Goal: Communication & Community: Answer question/provide support

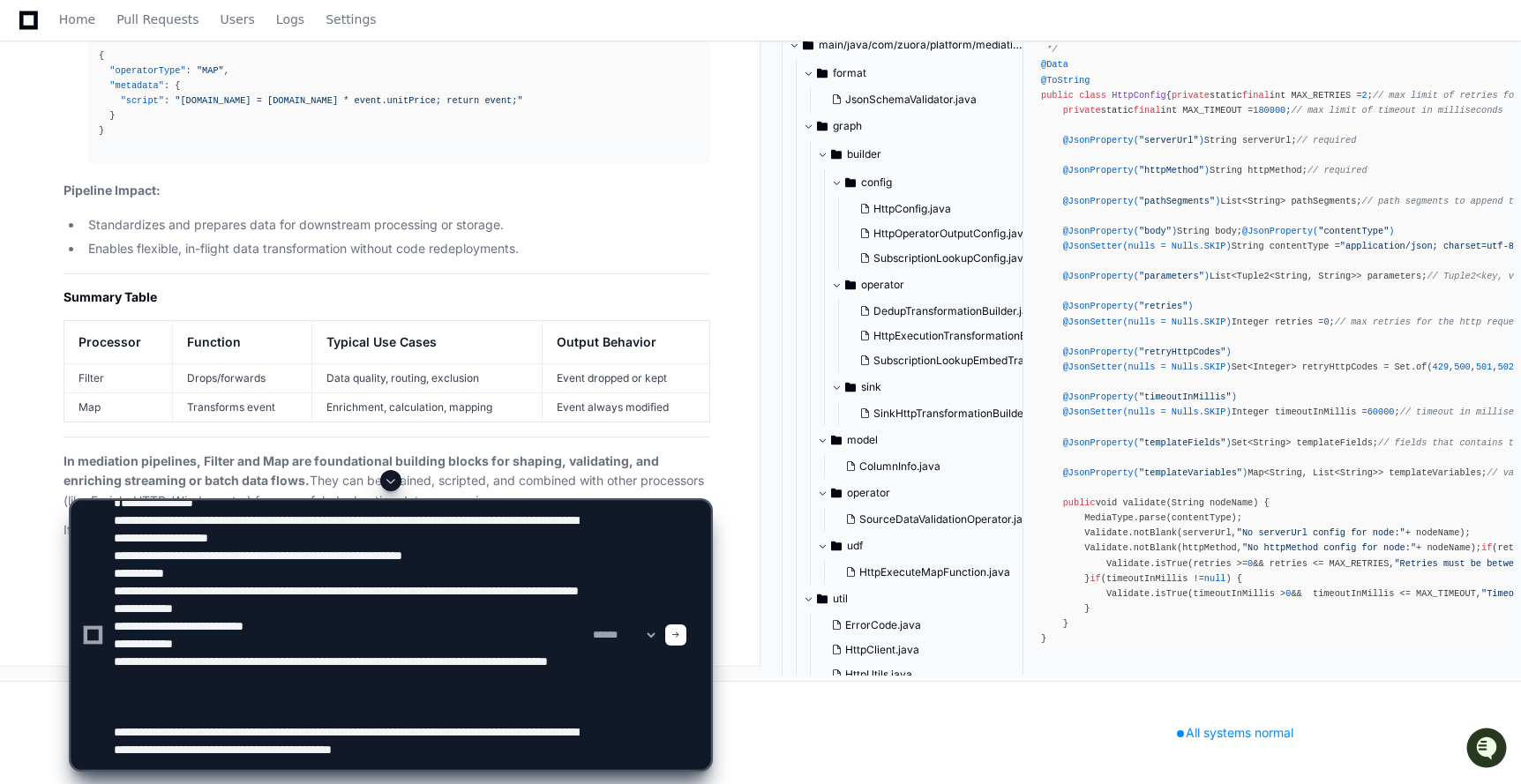
scroll to position [76, 0]
type textarea "**********"
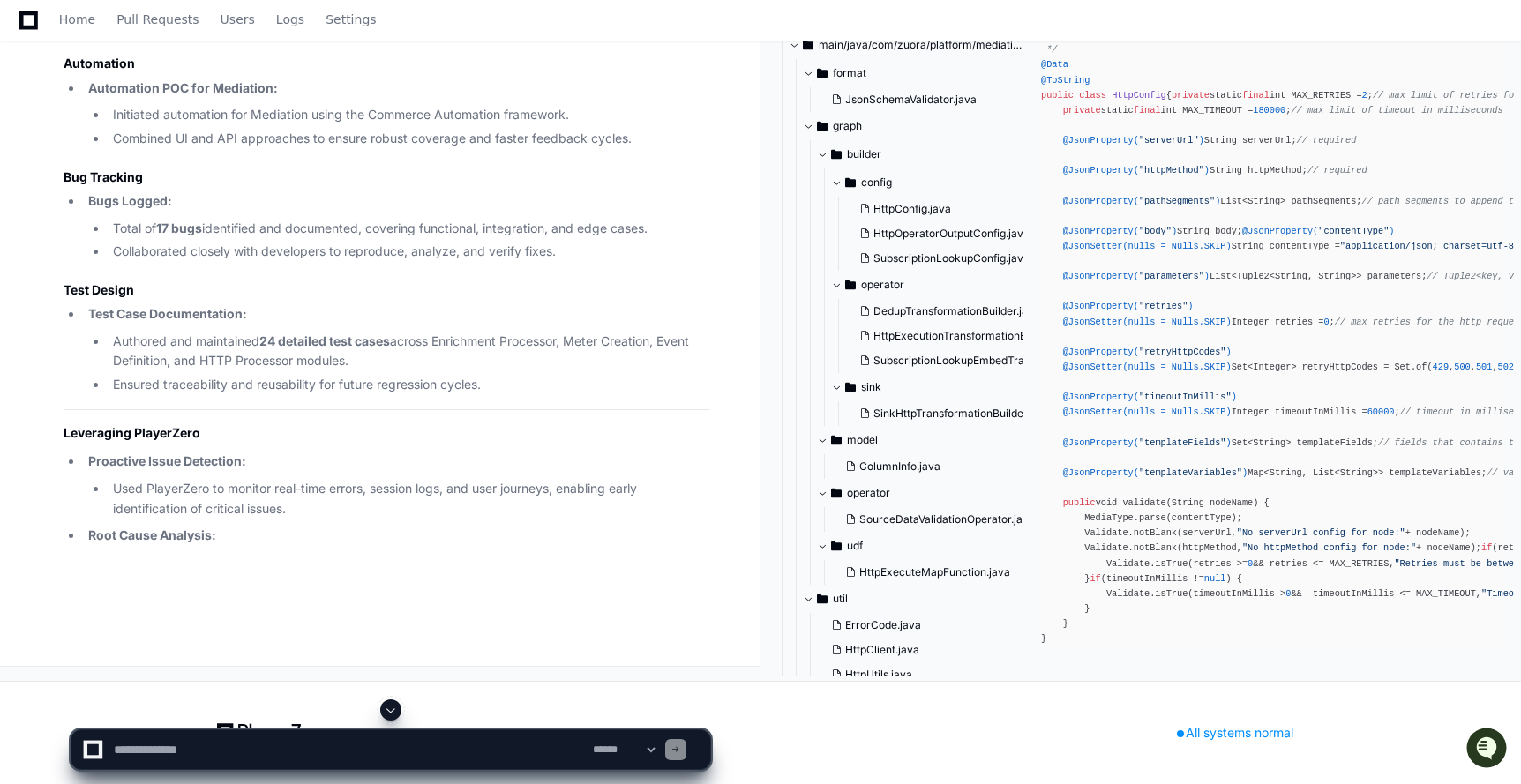
scroll to position [139417, 0]
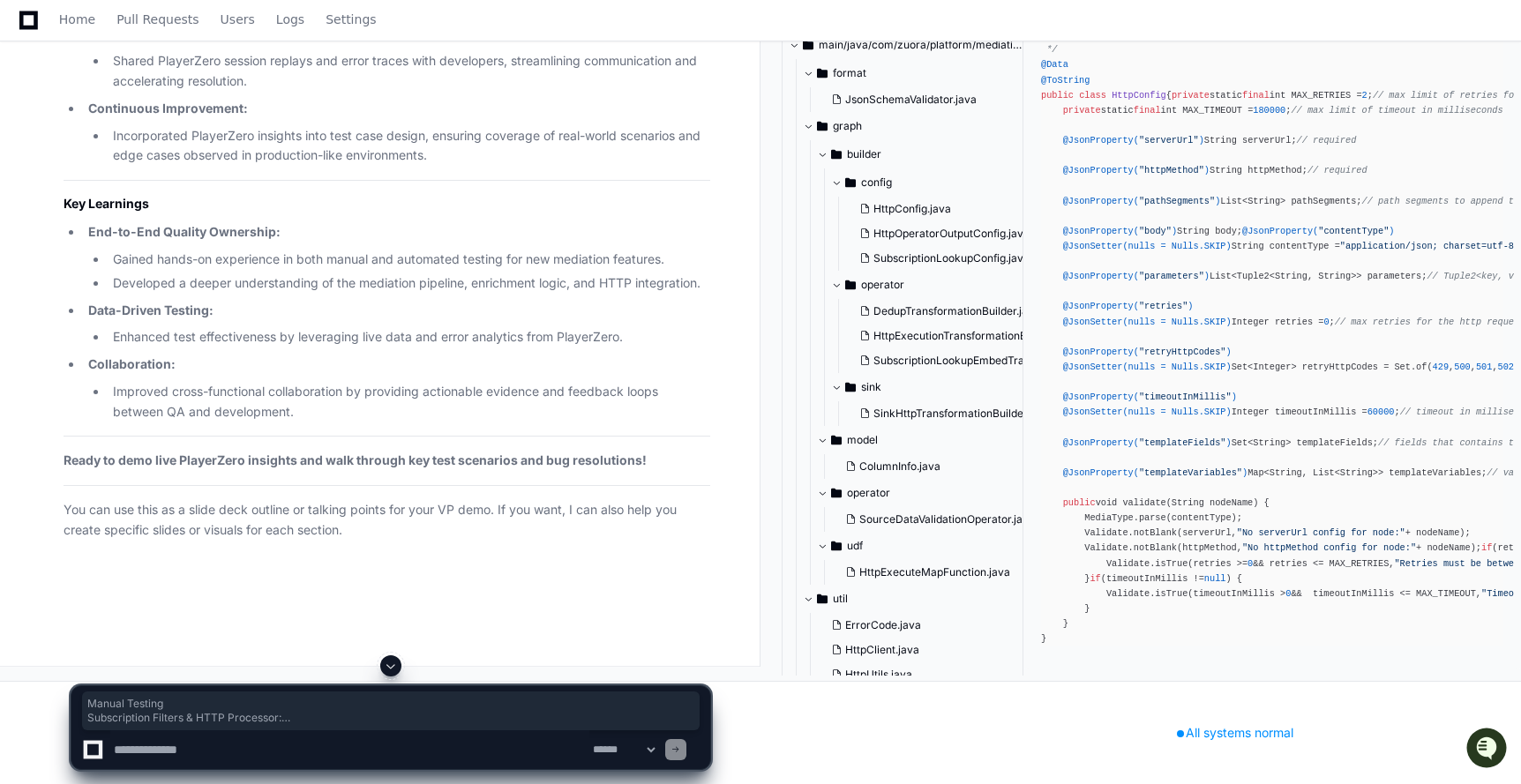
drag, startPoint x: 62, startPoint y: 201, endPoint x: 265, endPoint y: 560, distance: 412.4
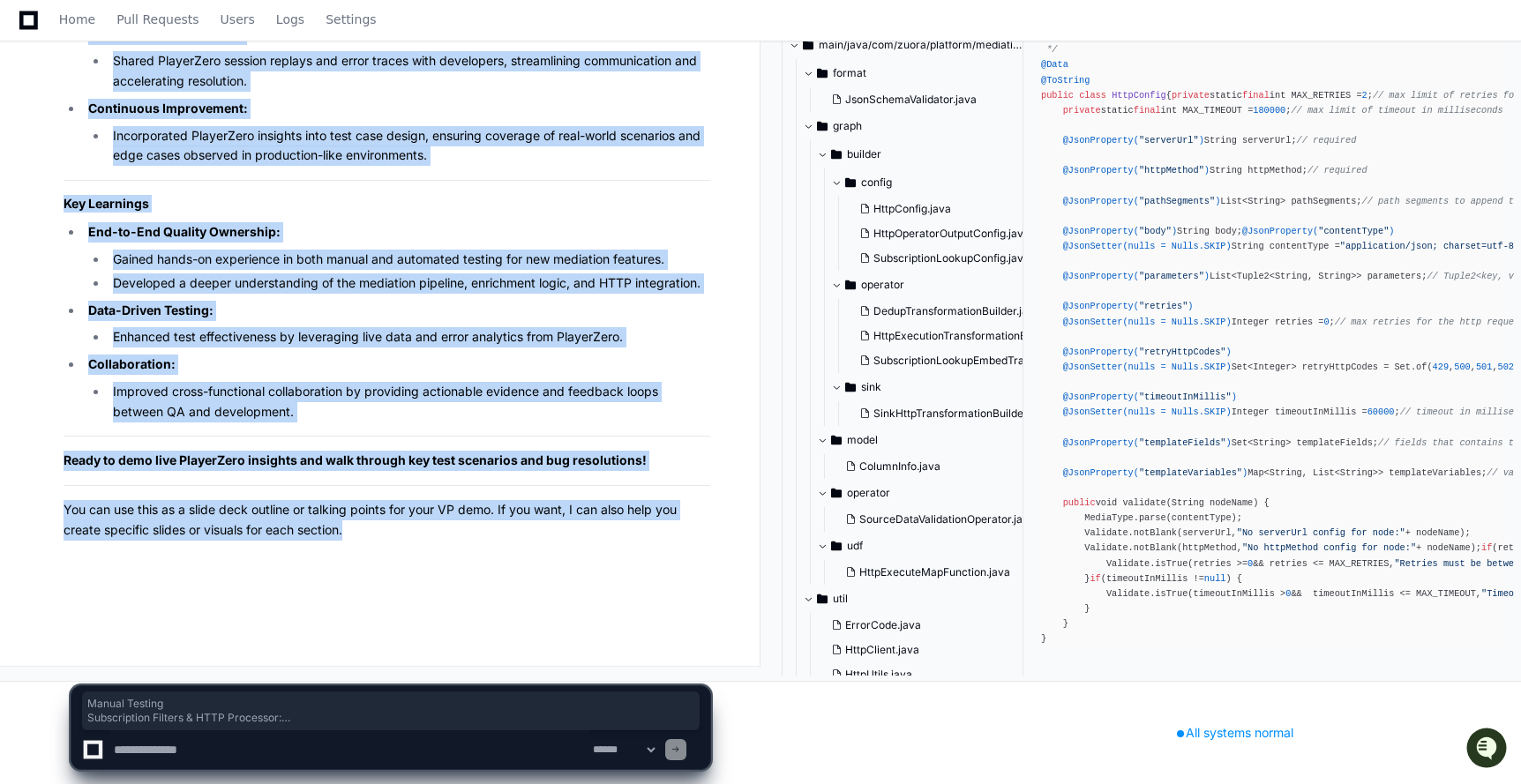
click at [388, 540] on p "You can use this as a slide deck outline or talking points for your VP demo. If…" at bounding box center [386, 520] width 646 height 41
copy article "Manual Testing Subscription Filters & HTTP Processor: Validated new features fo…"
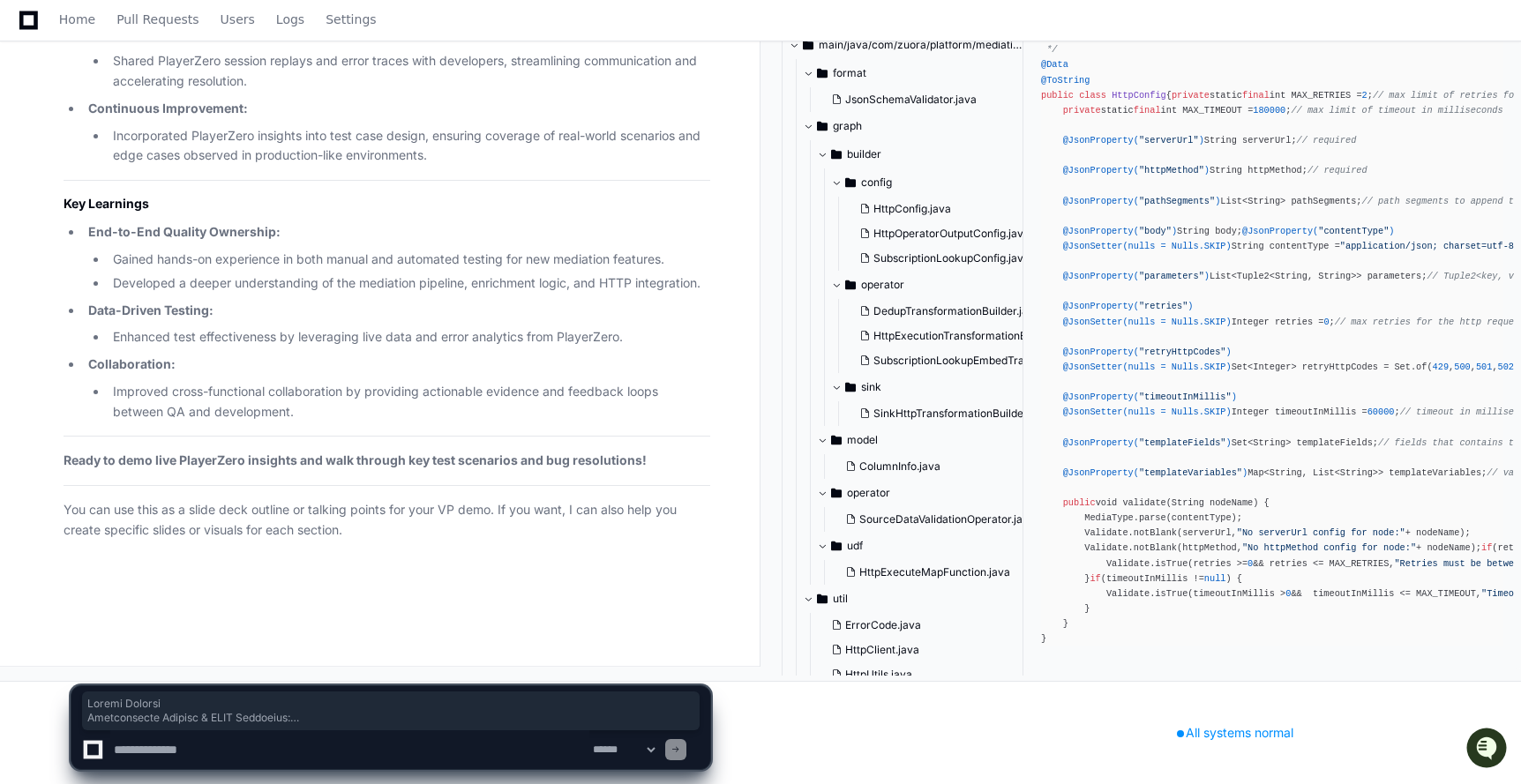
click at [199, 733] on textarea at bounding box center [349, 749] width 479 height 39
paste textarea "**********"
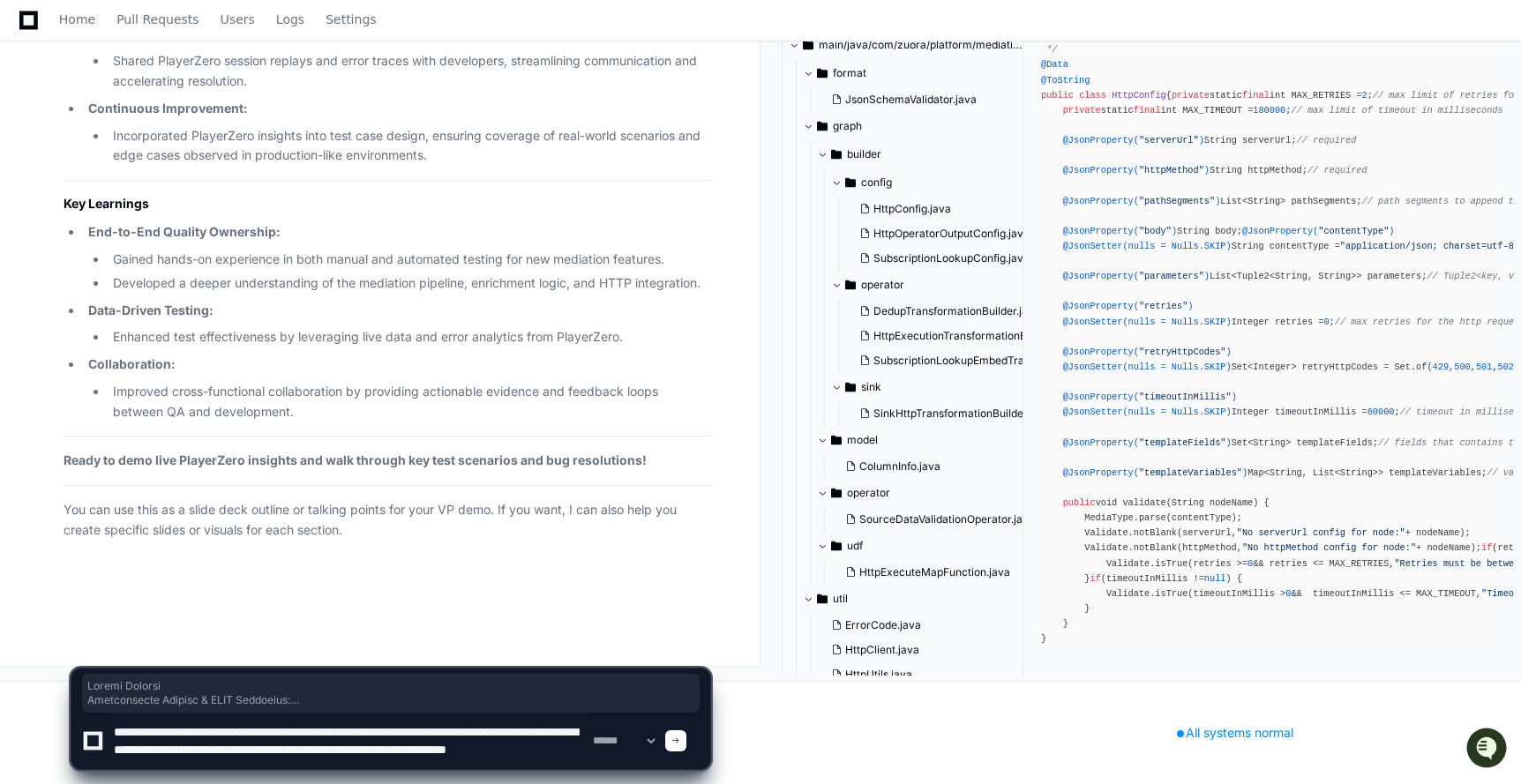
scroll to position [18, 0]
drag, startPoint x: 207, startPoint y: 762, endPoint x: 449, endPoint y: 762, distance: 242.0
click at [449, 762] on textarea at bounding box center [349, 741] width 479 height 57
type textarea "**********"
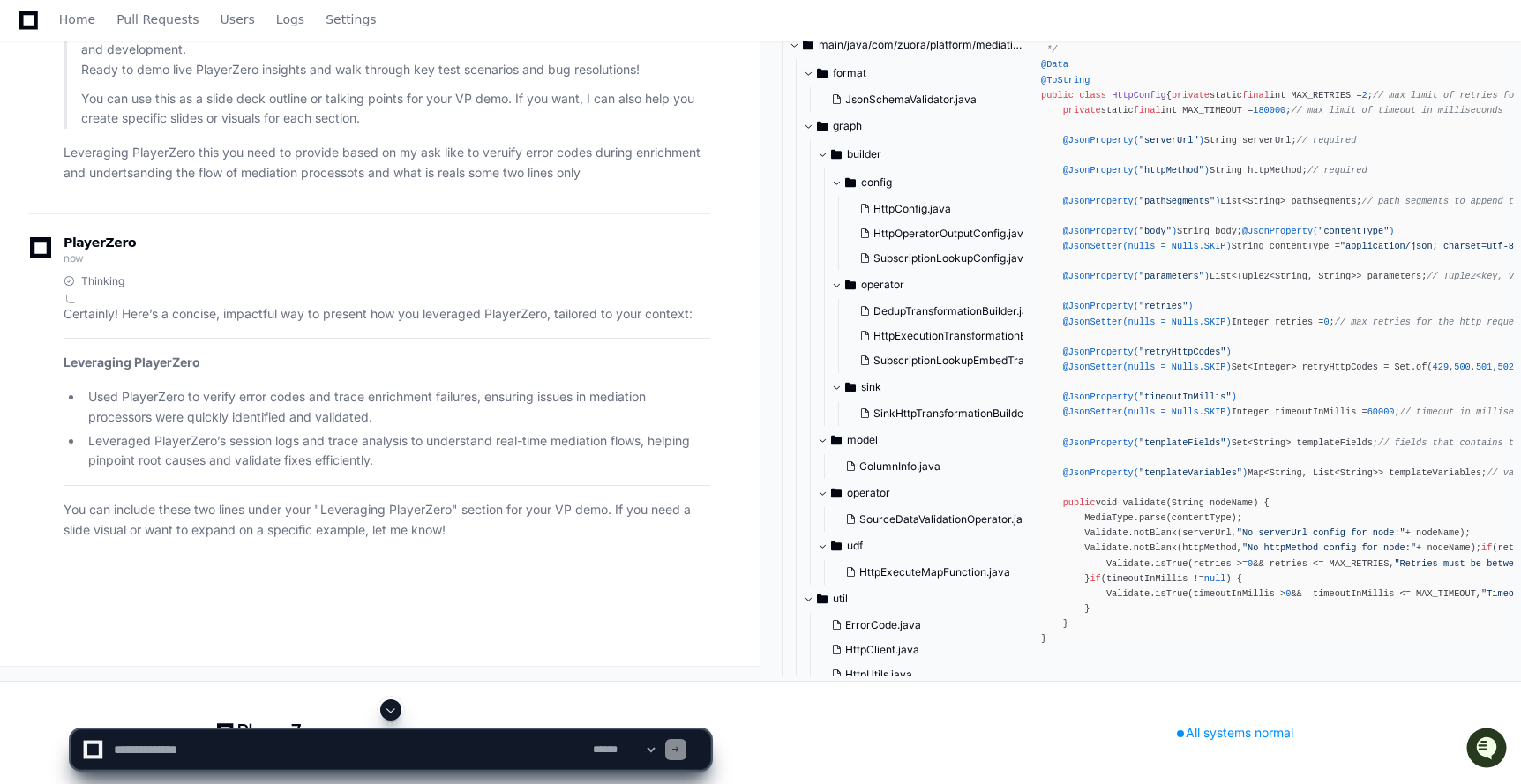
scroll to position [141588, 0]
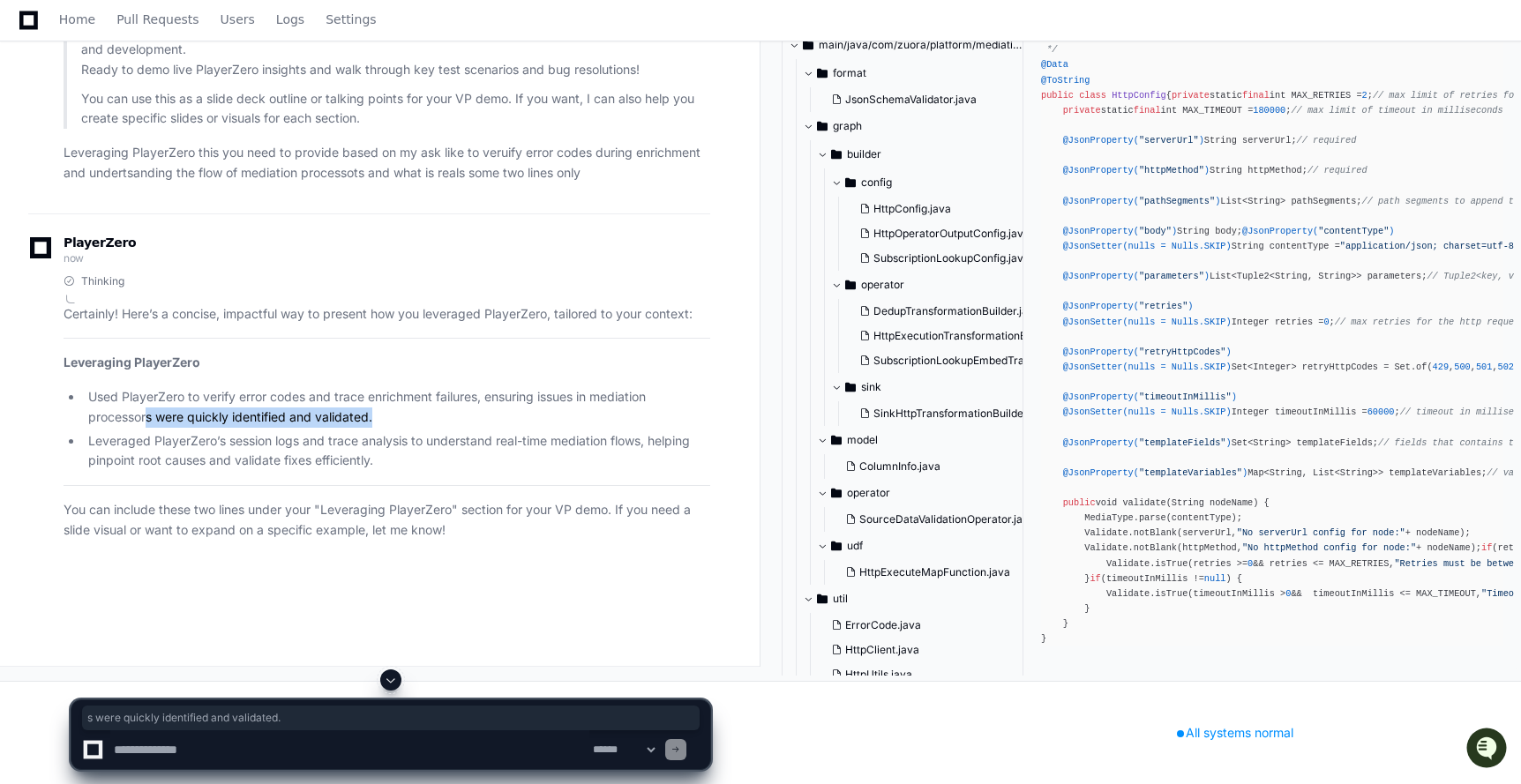
drag, startPoint x: 382, startPoint y: 533, endPoint x: 149, endPoint y: 533, distance: 233.0
click at [149, 428] on li "Used PlayerZero to verify error codes and trace enrichment failures, ensuring i…" at bounding box center [397, 408] width 628 height 41
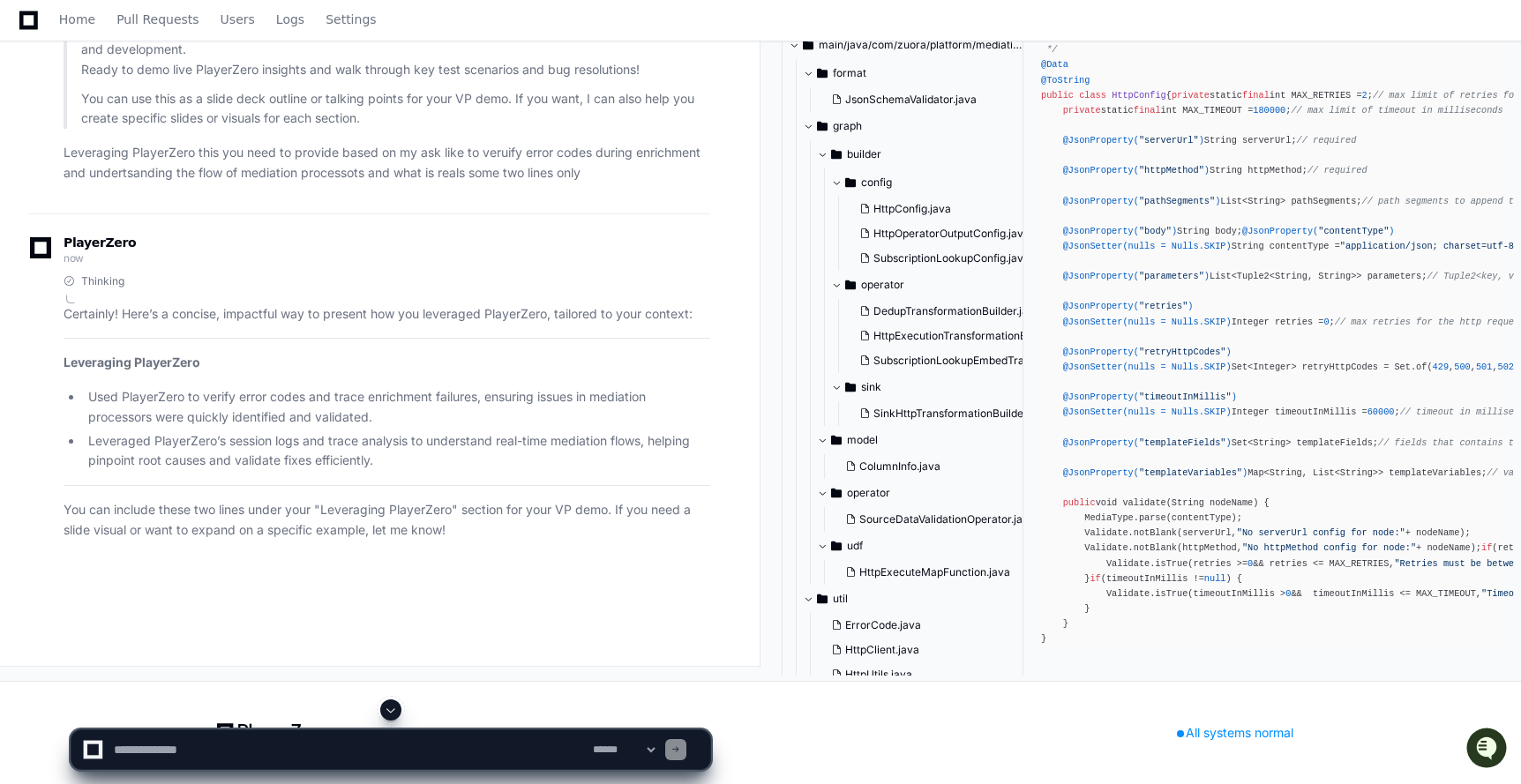
click at [143, 428] on li "Used PlayerZero to verify error codes and trace enrichment failures, ensuring i…" at bounding box center [397, 408] width 628 height 41
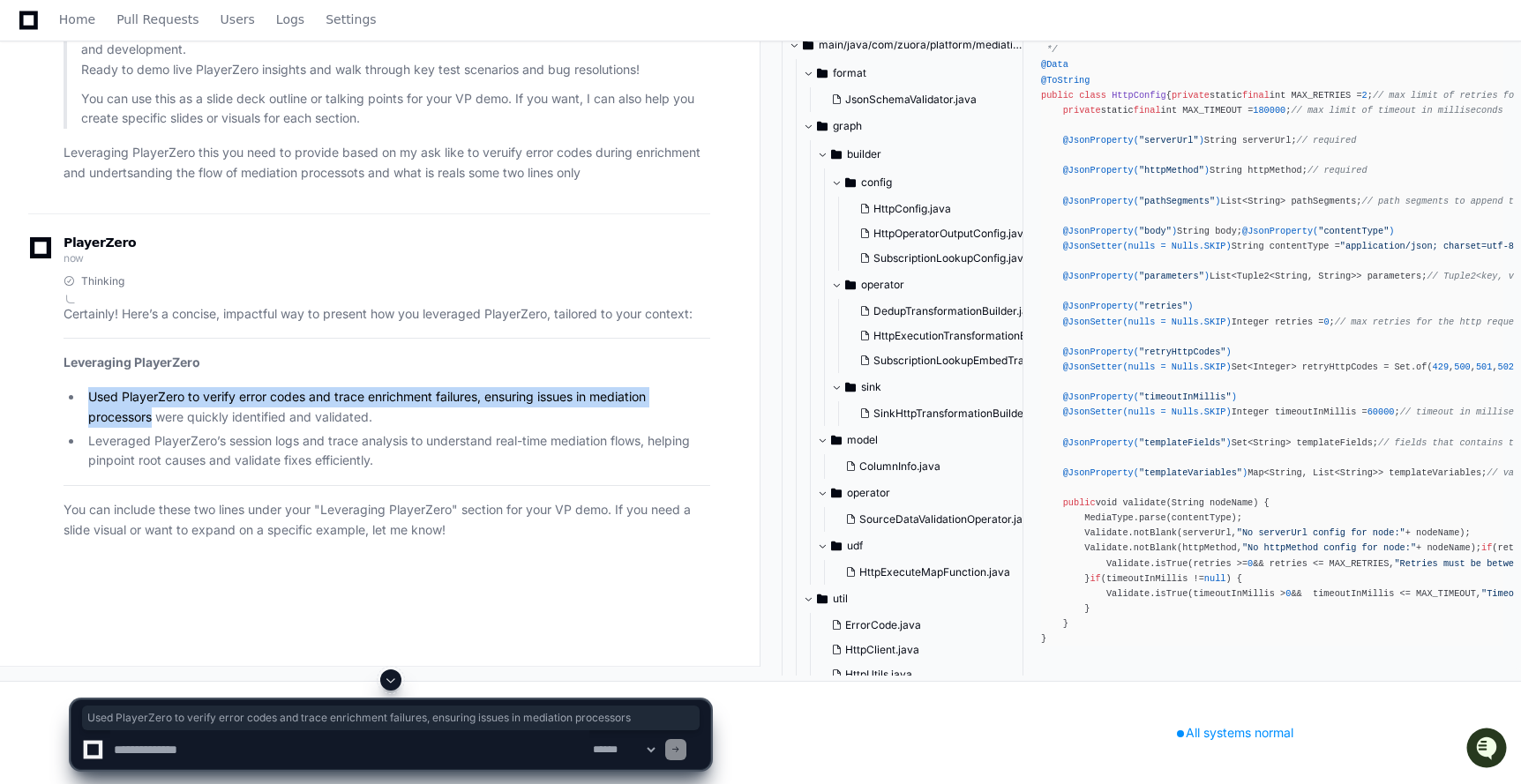
drag, startPoint x: 152, startPoint y: 541, endPoint x: 82, endPoint y: 516, distance: 74.3
click at [82, 470] on ul "Used PlayerZero to verify error codes and trace enrichment failures, ensuring i…" at bounding box center [386, 429] width 646 height 84
copy li "Used PlayerZero to verify error codes and trace enrichment failures, ensuring i…"
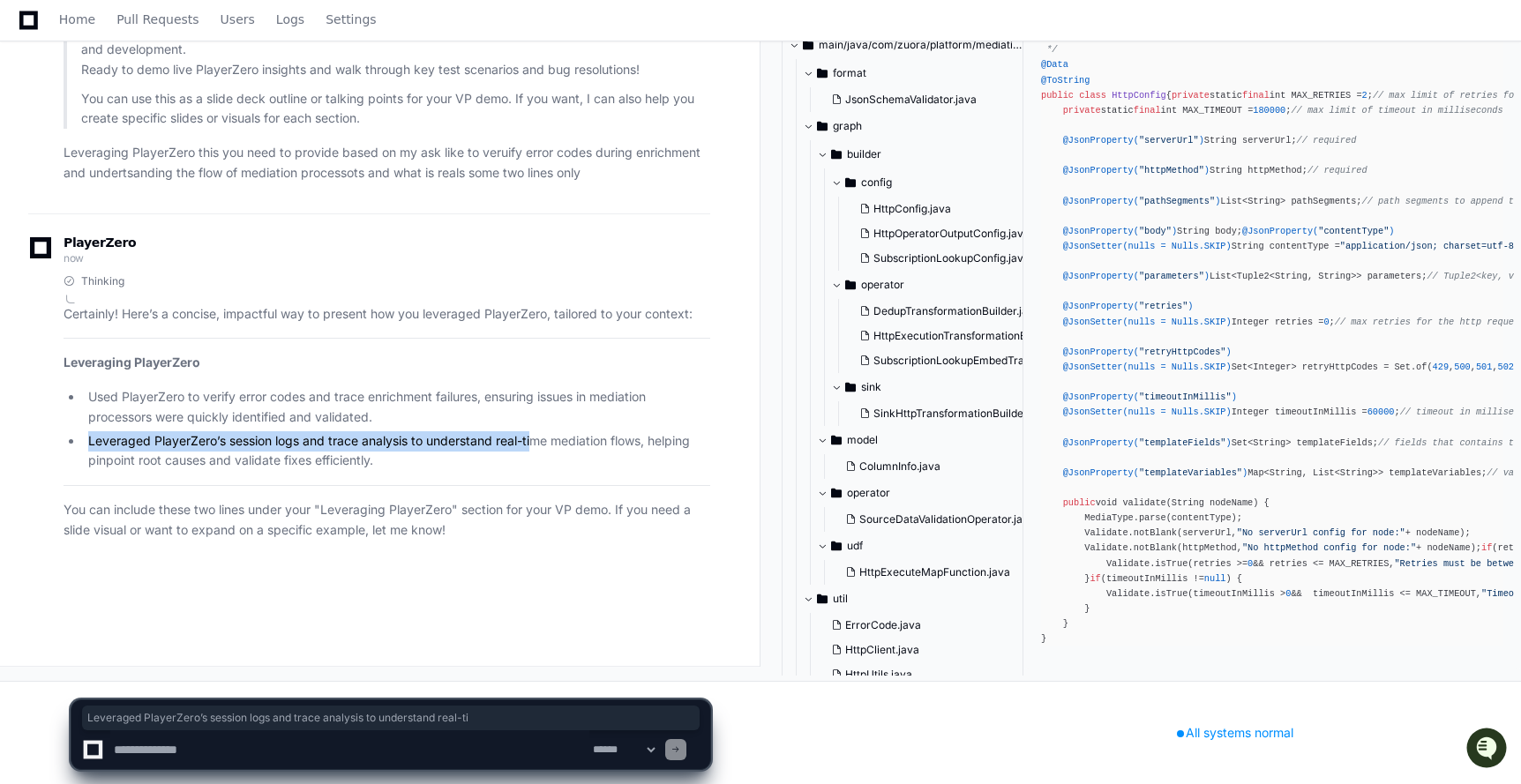
drag, startPoint x: 87, startPoint y: 475, endPoint x: 533, endPoint y: 482, distance: 446.1
click at [533, 471] on li "Leveraged PlayerZero’s session logs and trace analysis to understand real-time …" at bounding box center [397, 452] width 628 height 41
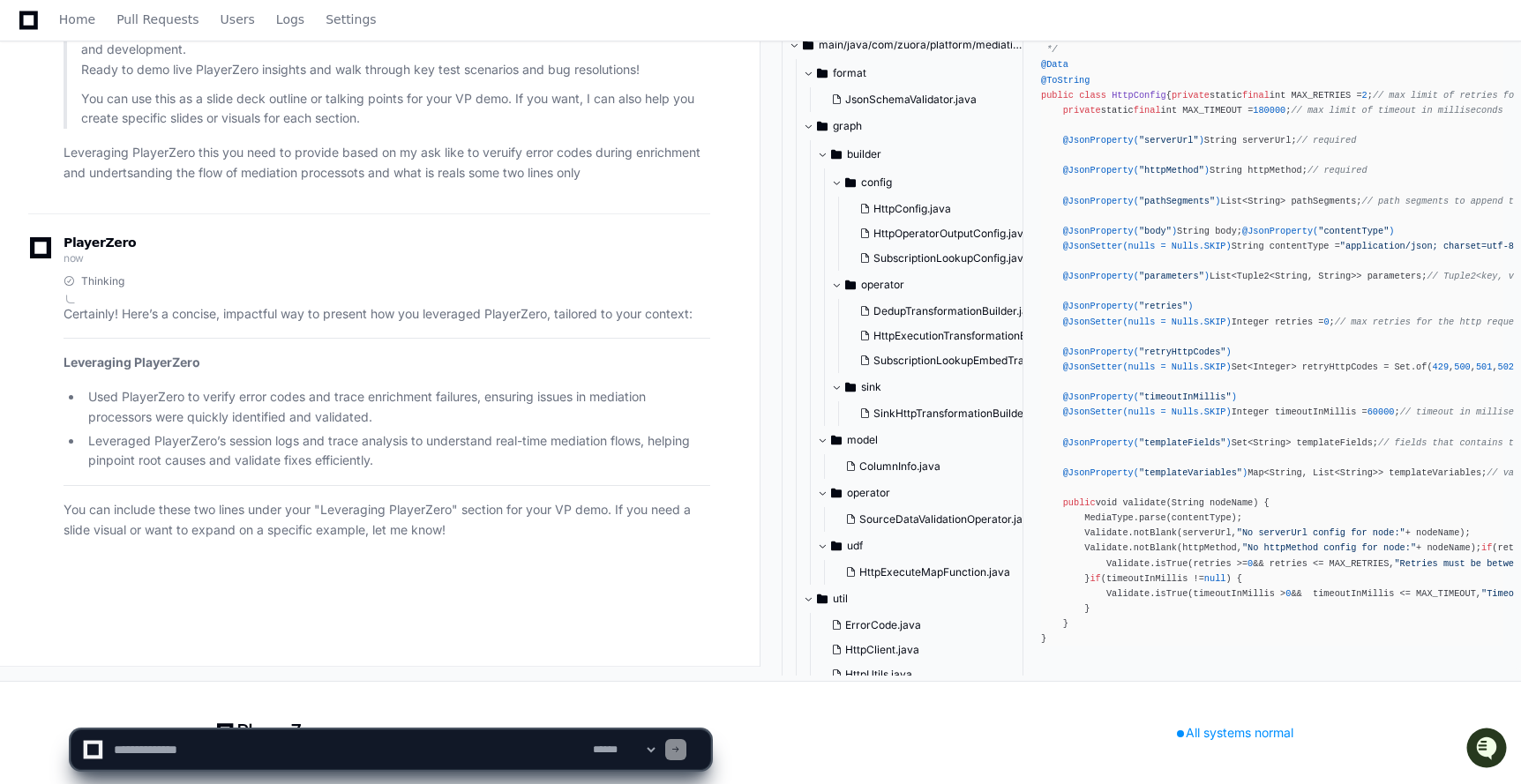
click at [534, 471] on li "Leveraged PlayerZero’s session logs and trace analysis to understand real-time …" at bounding box center [397, 452] width 628 height 41
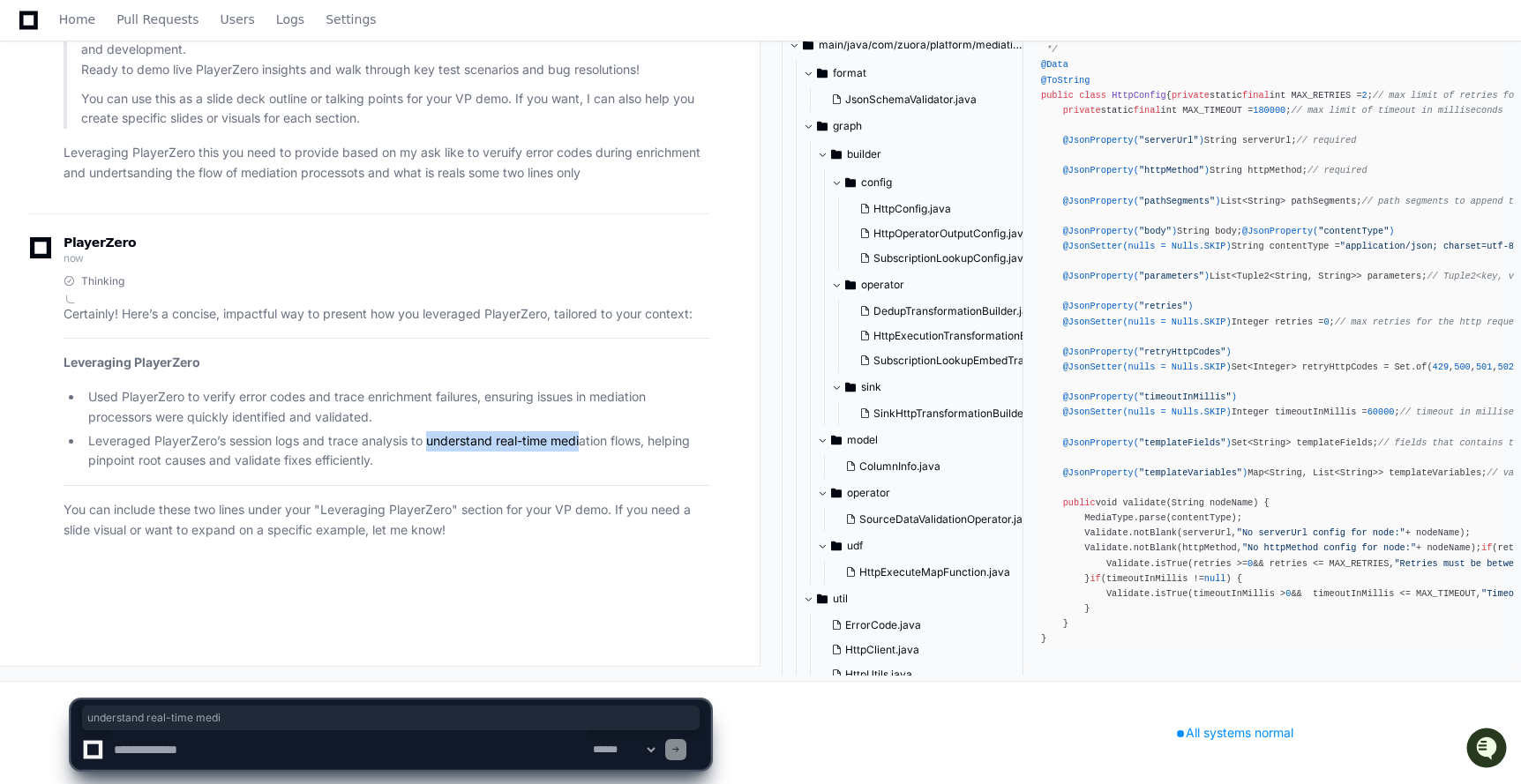
drag, startPoint x: 429, startPoint y: 478, endPoint x: 585, endPoint y: 478, distance: 156.0
click at [585, 471] on li "Leveraged PlayerZero’s session logs and trace analysis to understand real-time …" at bounding box center [397, 452] width 628 height 41
click at [210, 749] on textarea at bounding box center [349, 749] width 479 height 39
type textarea "**********"
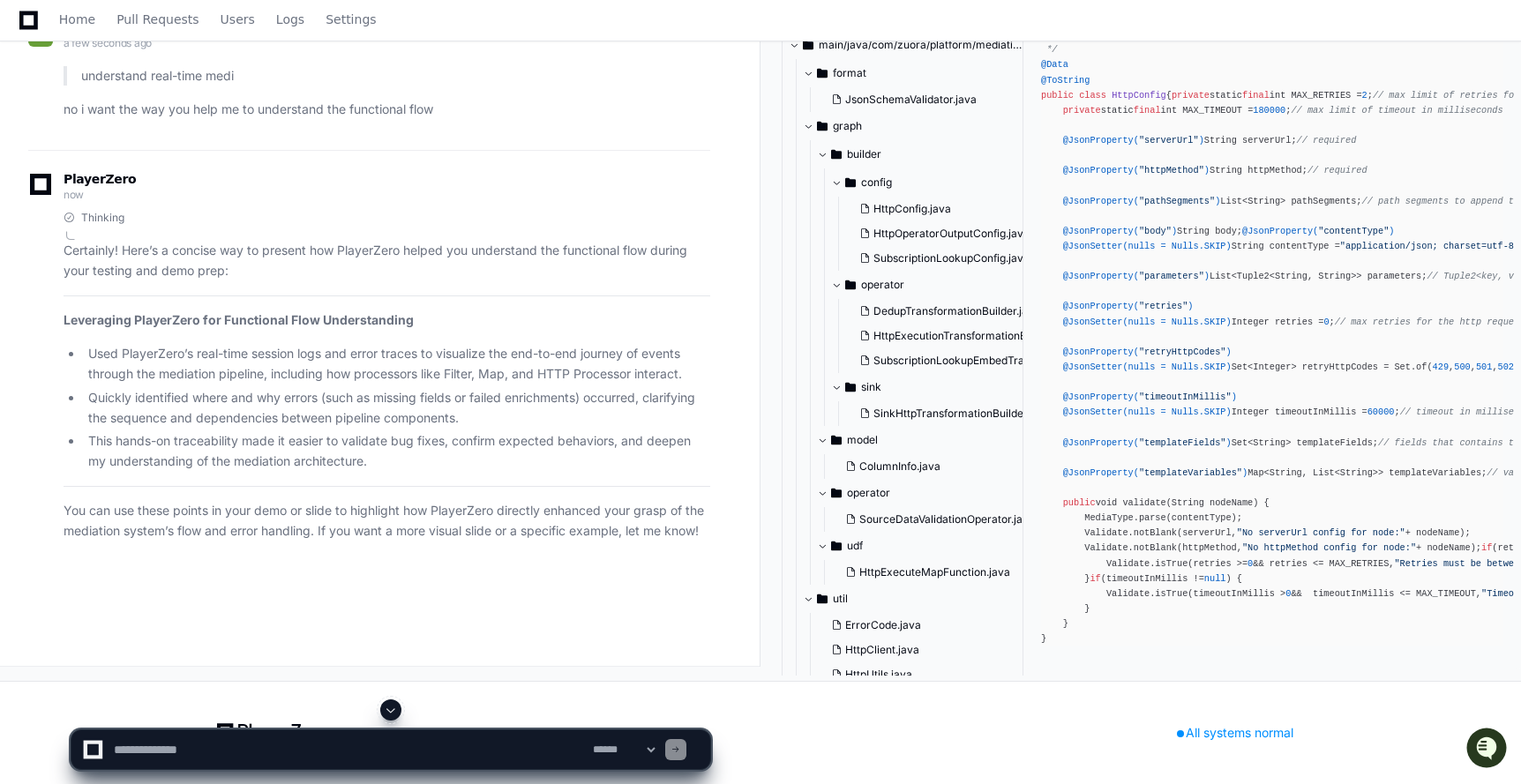
scroll to position [142149, 0]
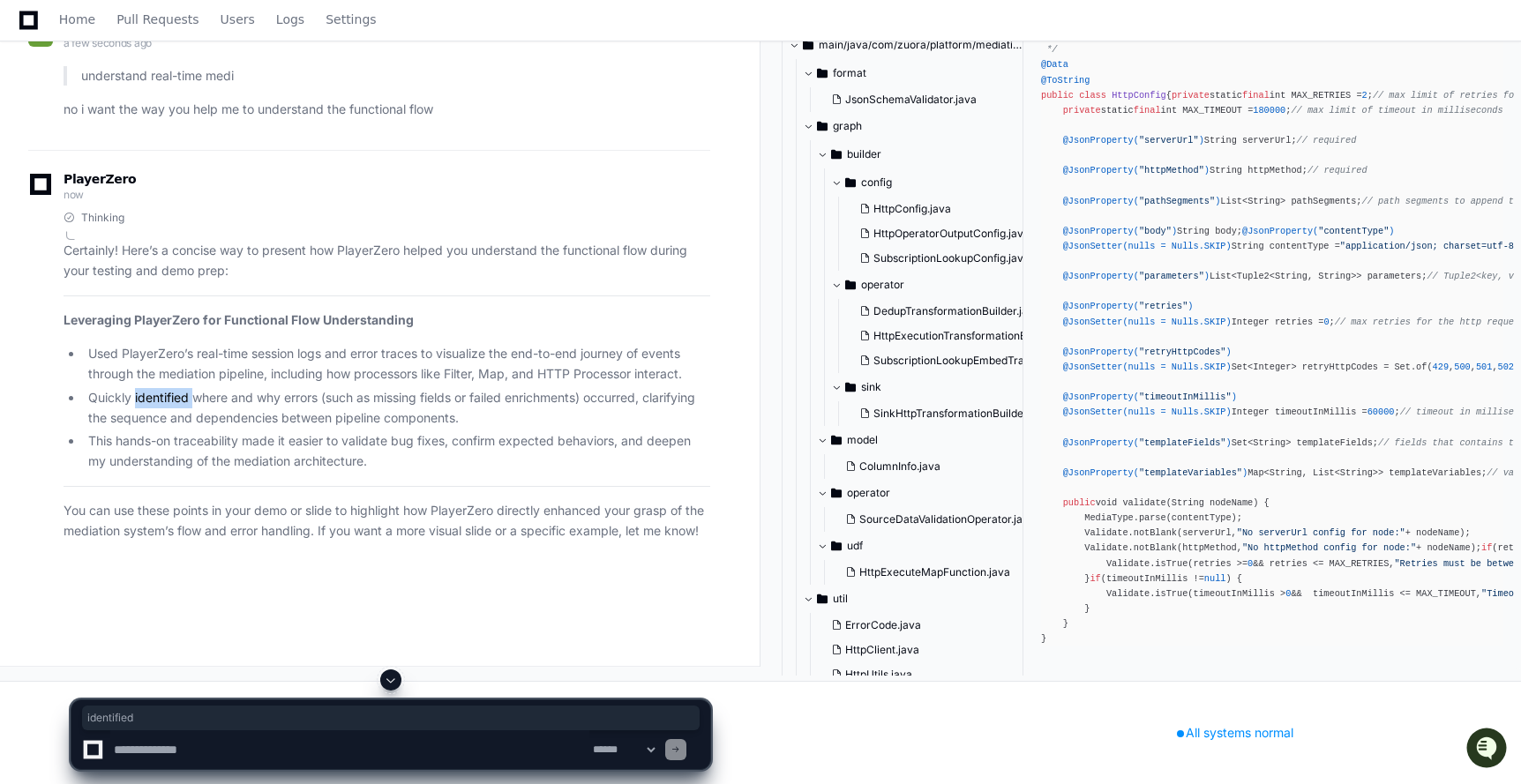
drag, startPoint x: 136, startPoint y: 523, endPoint x: 197, endPoint y: 517, distance: 61.3
click at [197, 429] on li "Quickly identified where and why errors (such as missing fields or failed enric…" at bounding box center [397, 408] width 628 height 41
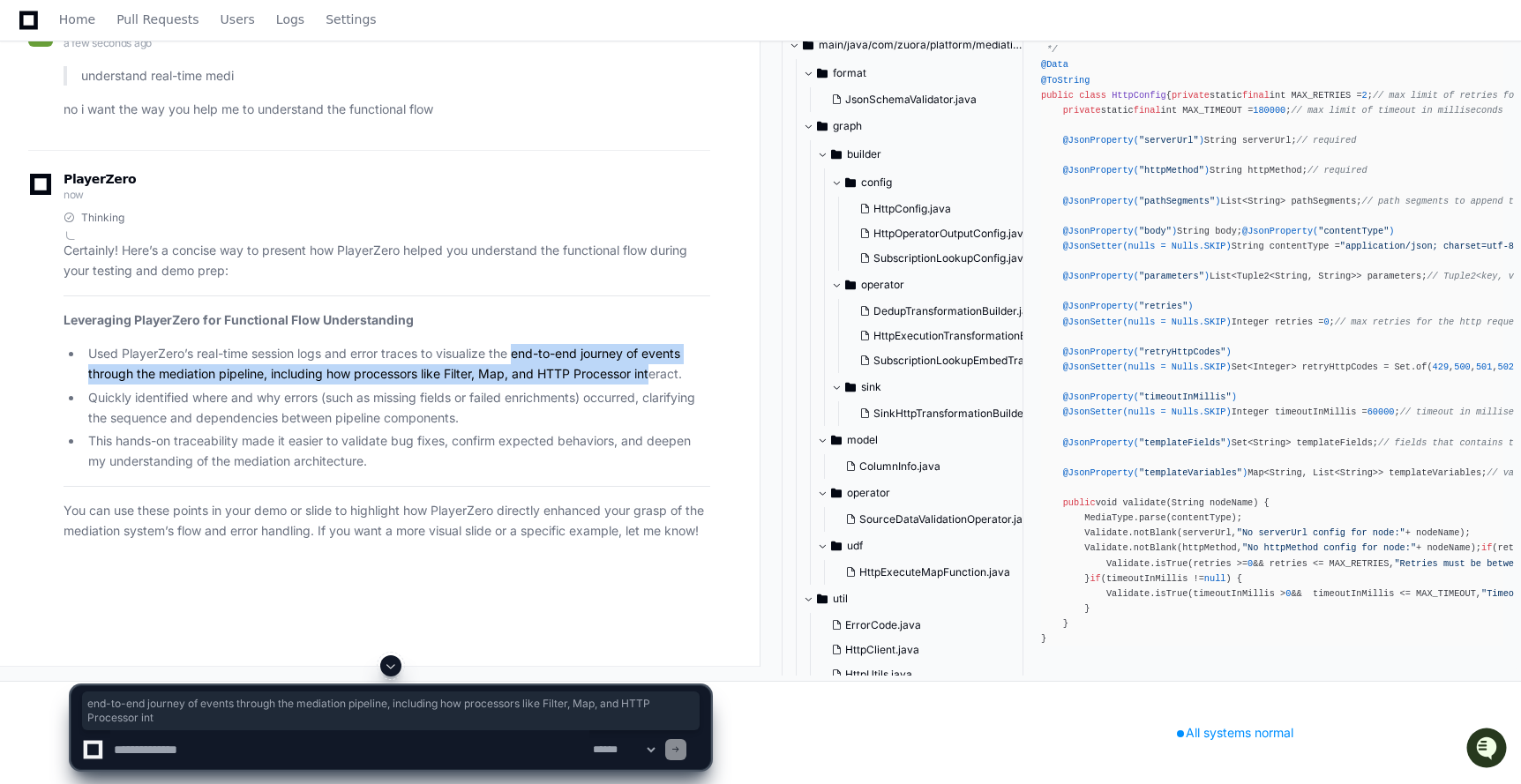
drag, startPoint x: 516, startPoint y: 479, endPoint x: 658, endPoint y: 493, distance: 142.7
click at [658, 384] on li "Used PlayerZero’s real-time session logs and error traces to visualize the end-…" at bounding box center [397, 364] width 628 height 41
click at [683, 384] on li "Used PlayerZero’s real-time session logs and error traces to visualize the end-…" at bounding box center [397, 364] width 628 height 41
copy li "end-to-end journey of events through the mediation pipeline, including how proc…"
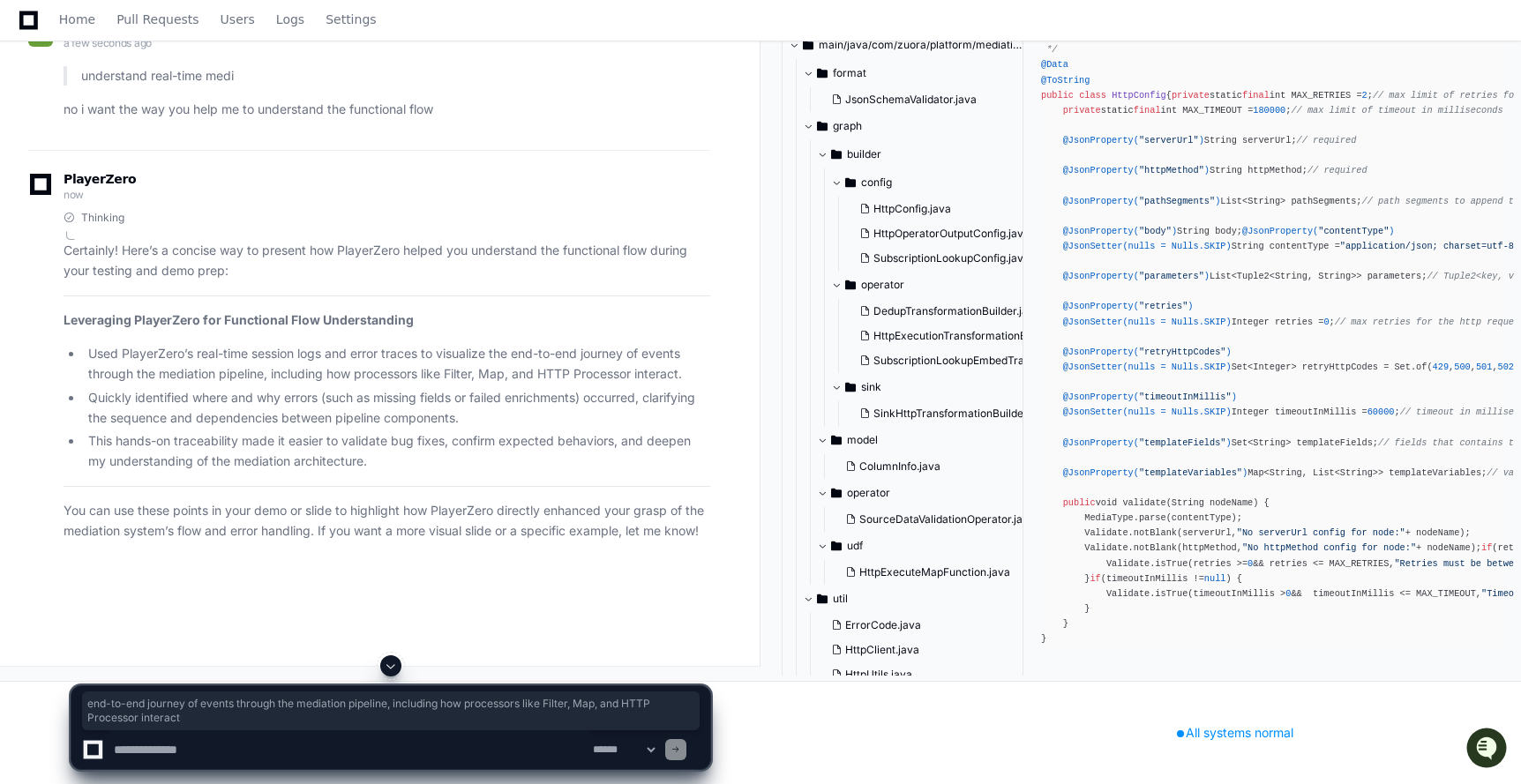
click at [306, 735] on textarea at bounding box center [349, 749] width 479 height 39
paste textarea "**********"
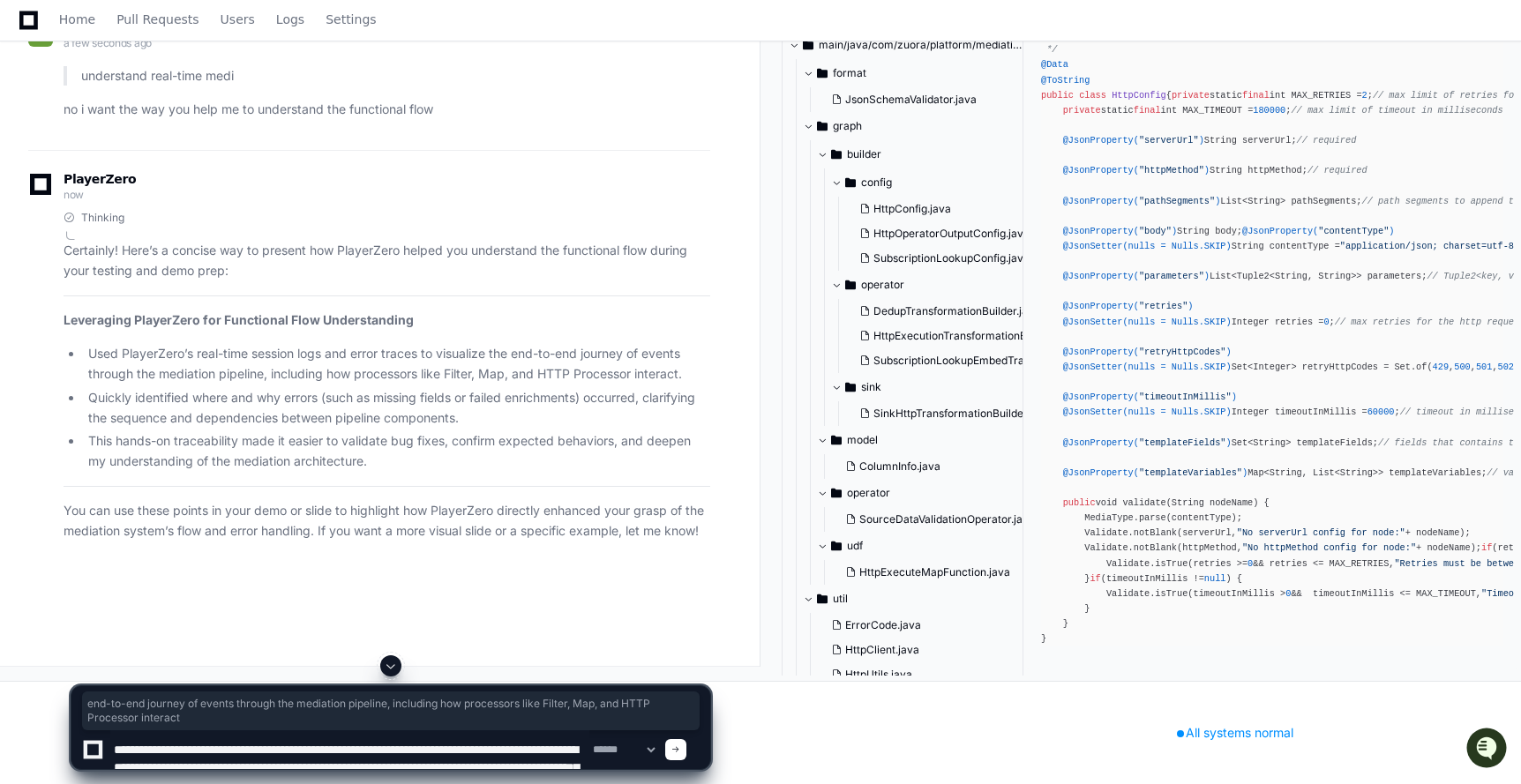
scroll to position [5, 0]
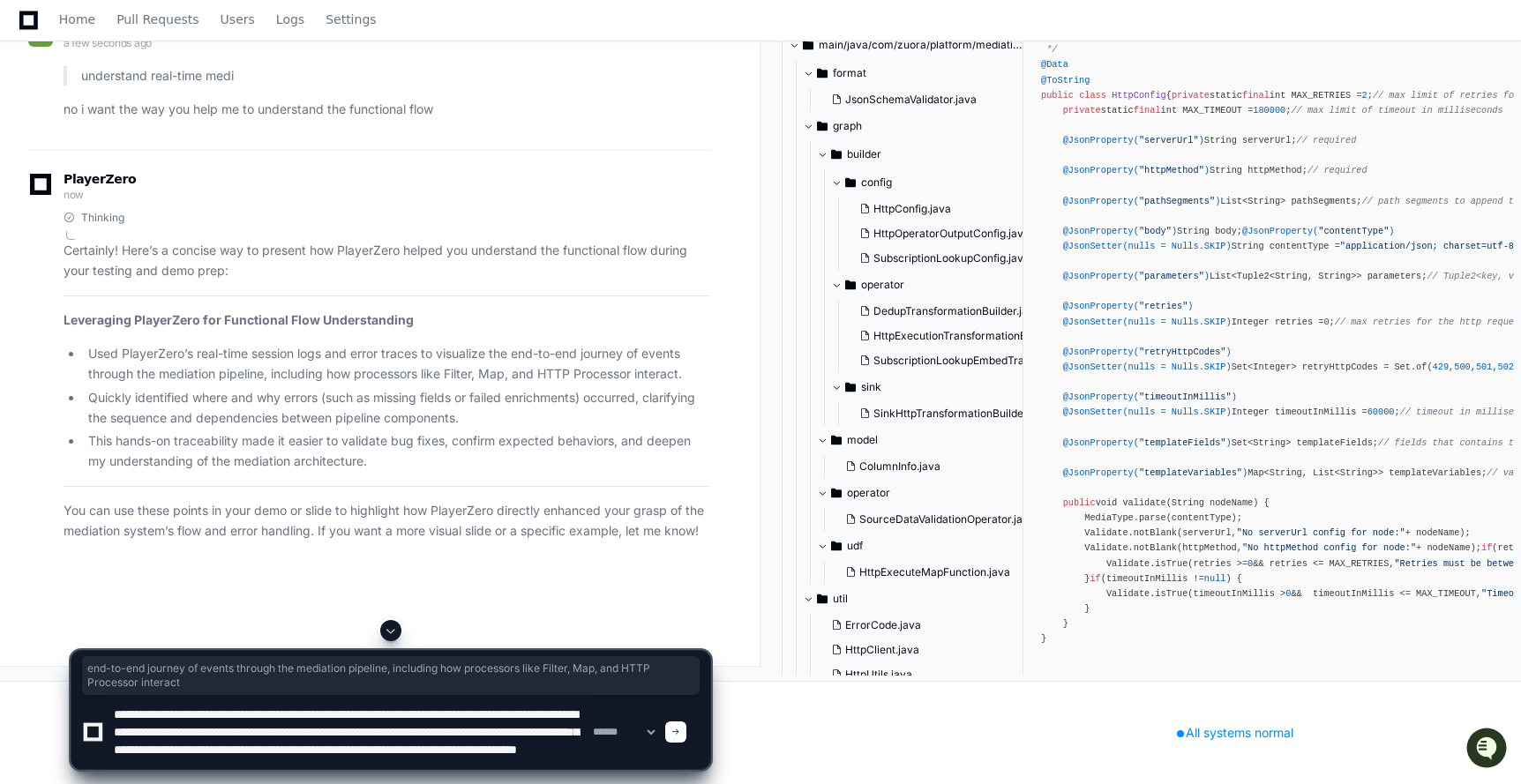
type textarea "**********"
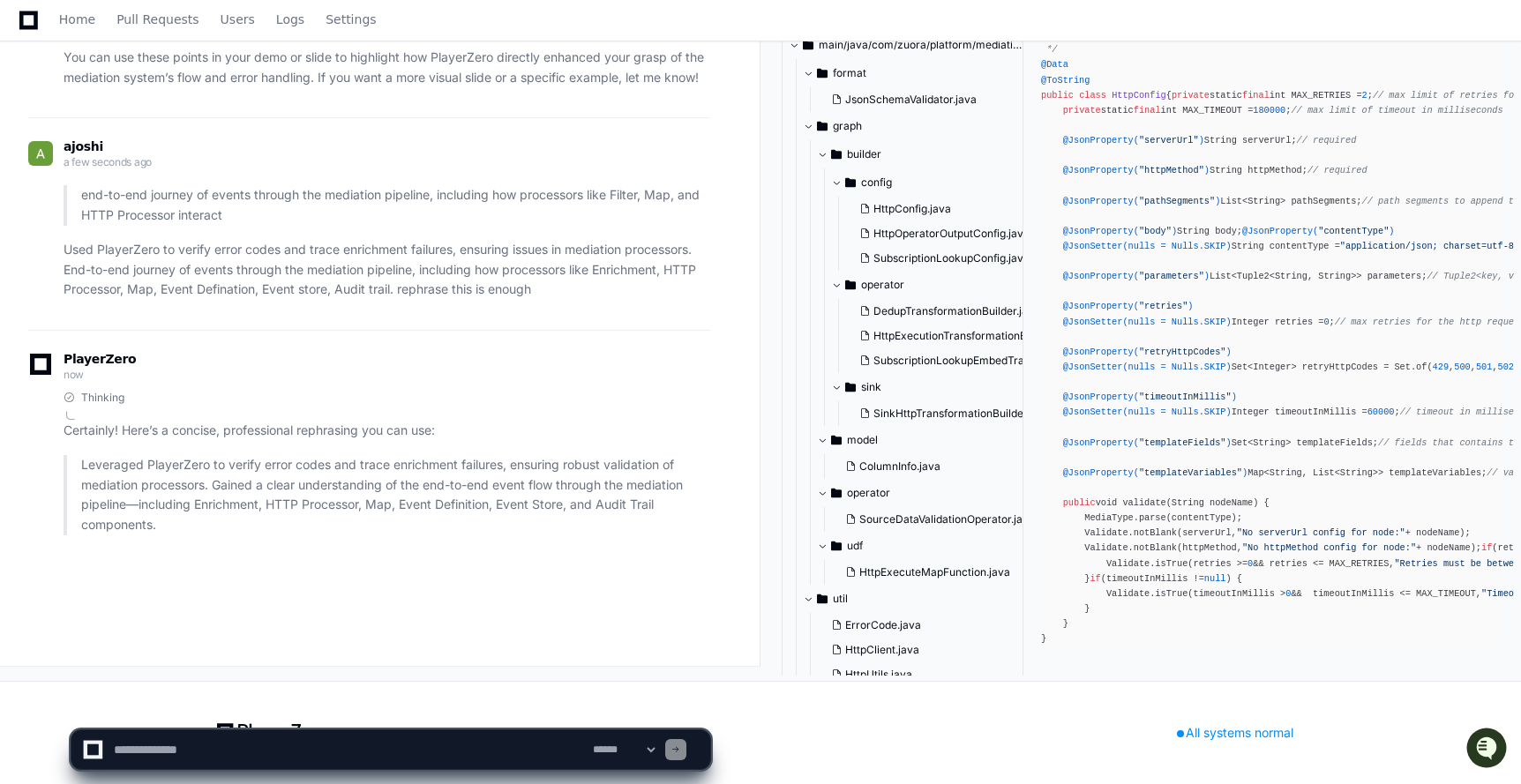
scroll to position [142721, 0]
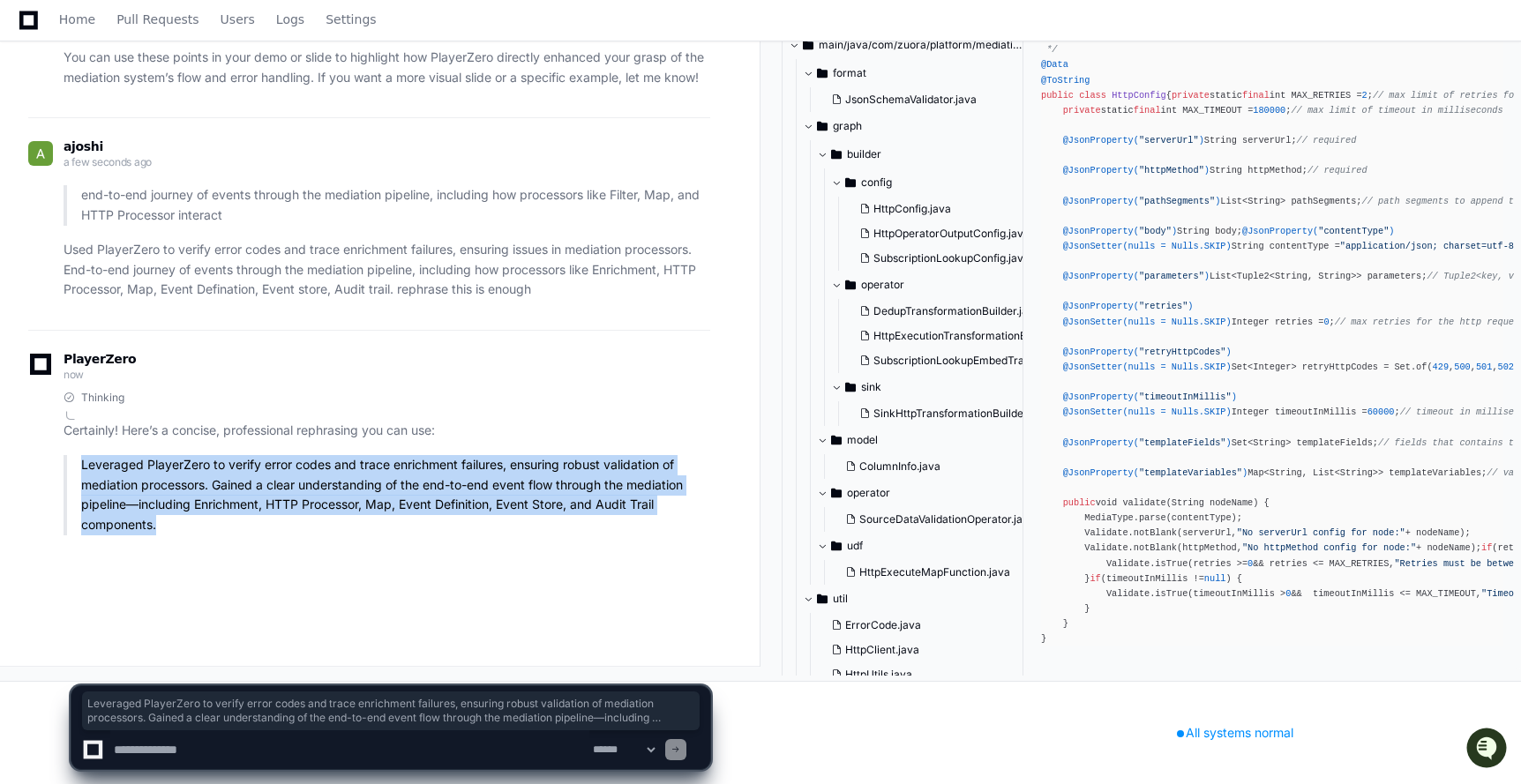
drag, startPoint x: 82, startPoint y: 457, endPoint x: 159, endPoint y: 516, distance: 97.0
click at [160, 516] on p "Leveraged PlayerZero to verify error codes and trace enrichment failures, ensur…" at bounding box center [396, 494] width 629 height 81
copy p "Leveraged PlayerZero to verify error codes and trace enrichment failures, ensur…"
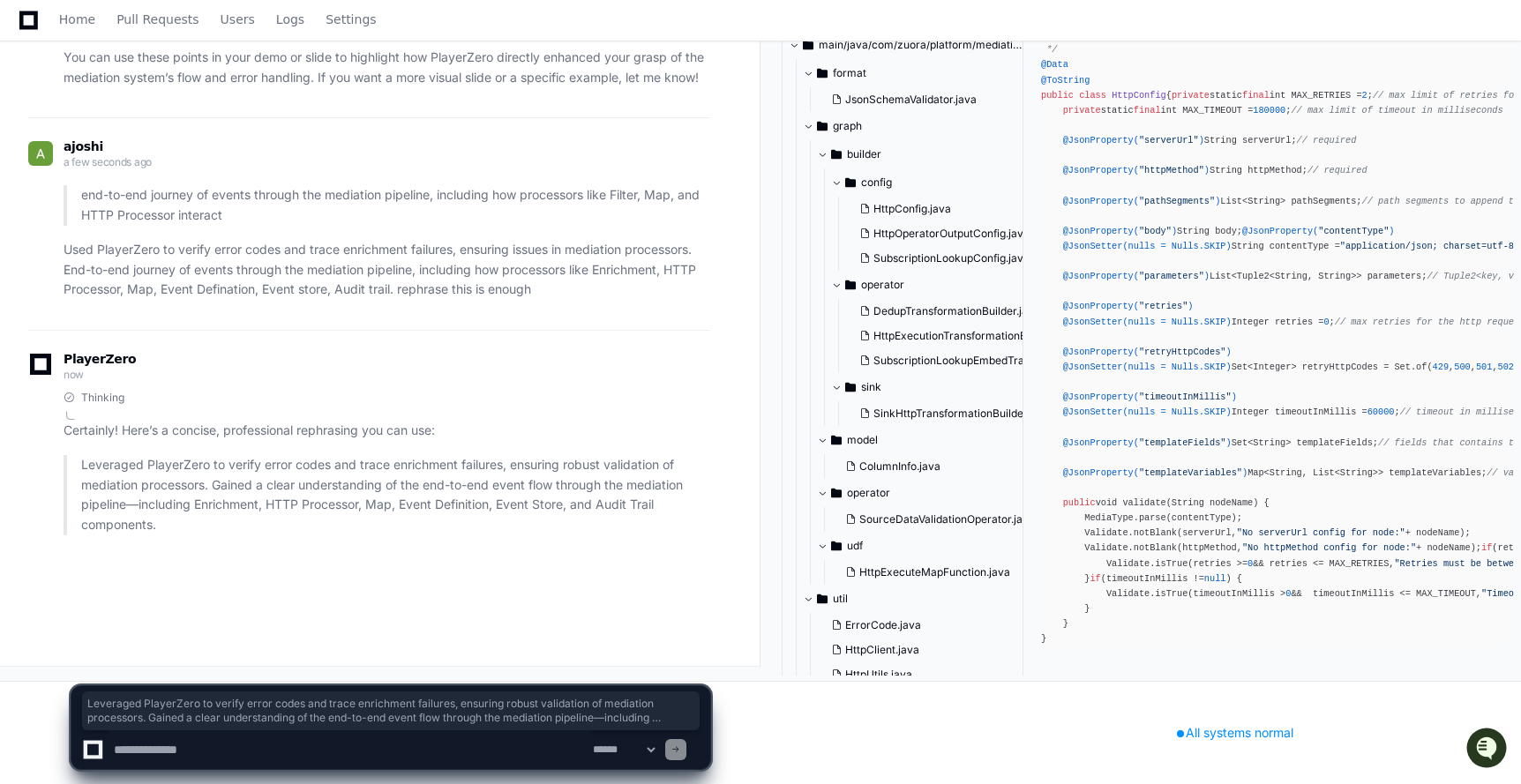
click at [301, 753] on textarea at bounding box center [349, 749] width 479 height 39
paste textarea "**********"
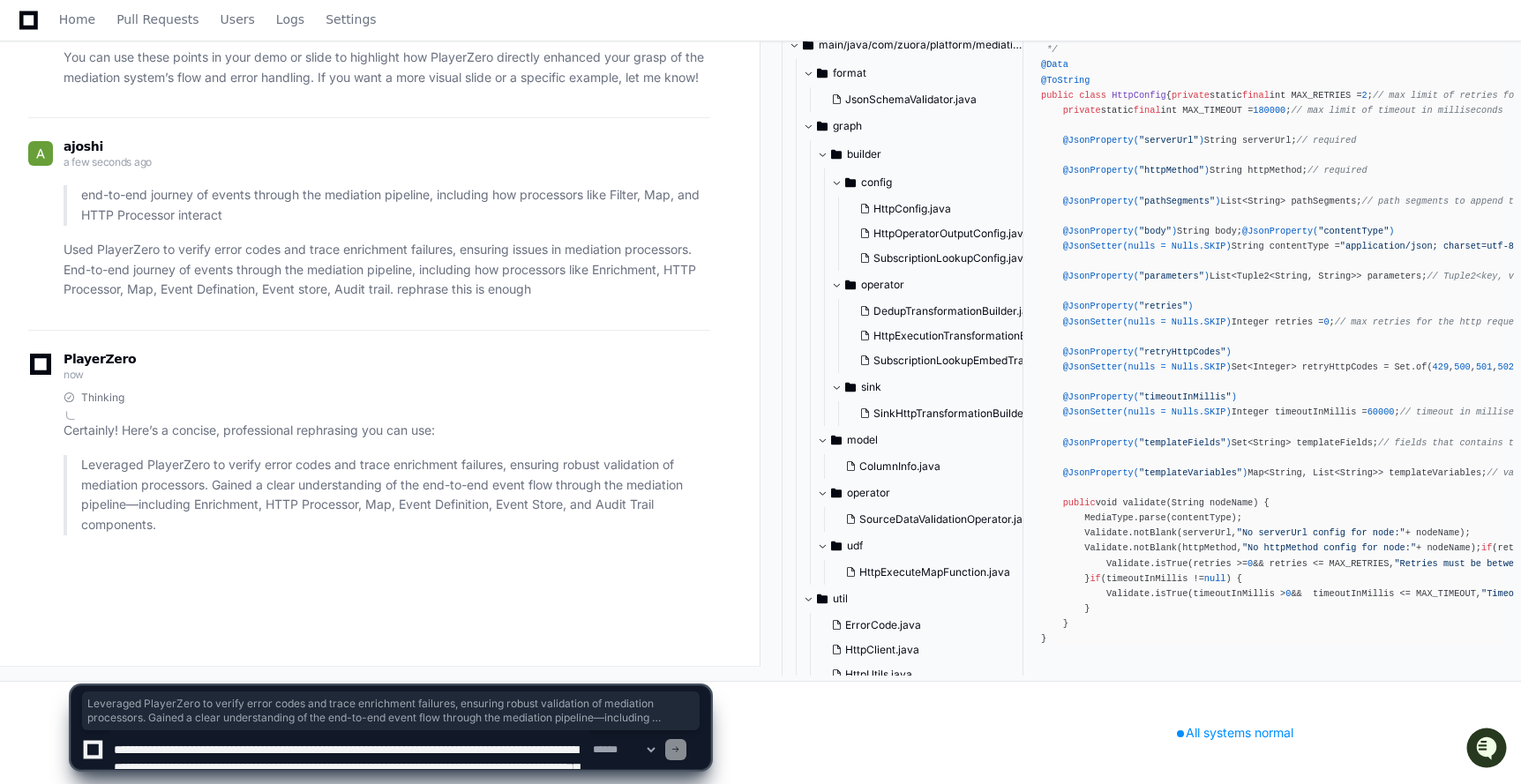
scroll to position [5, 0]
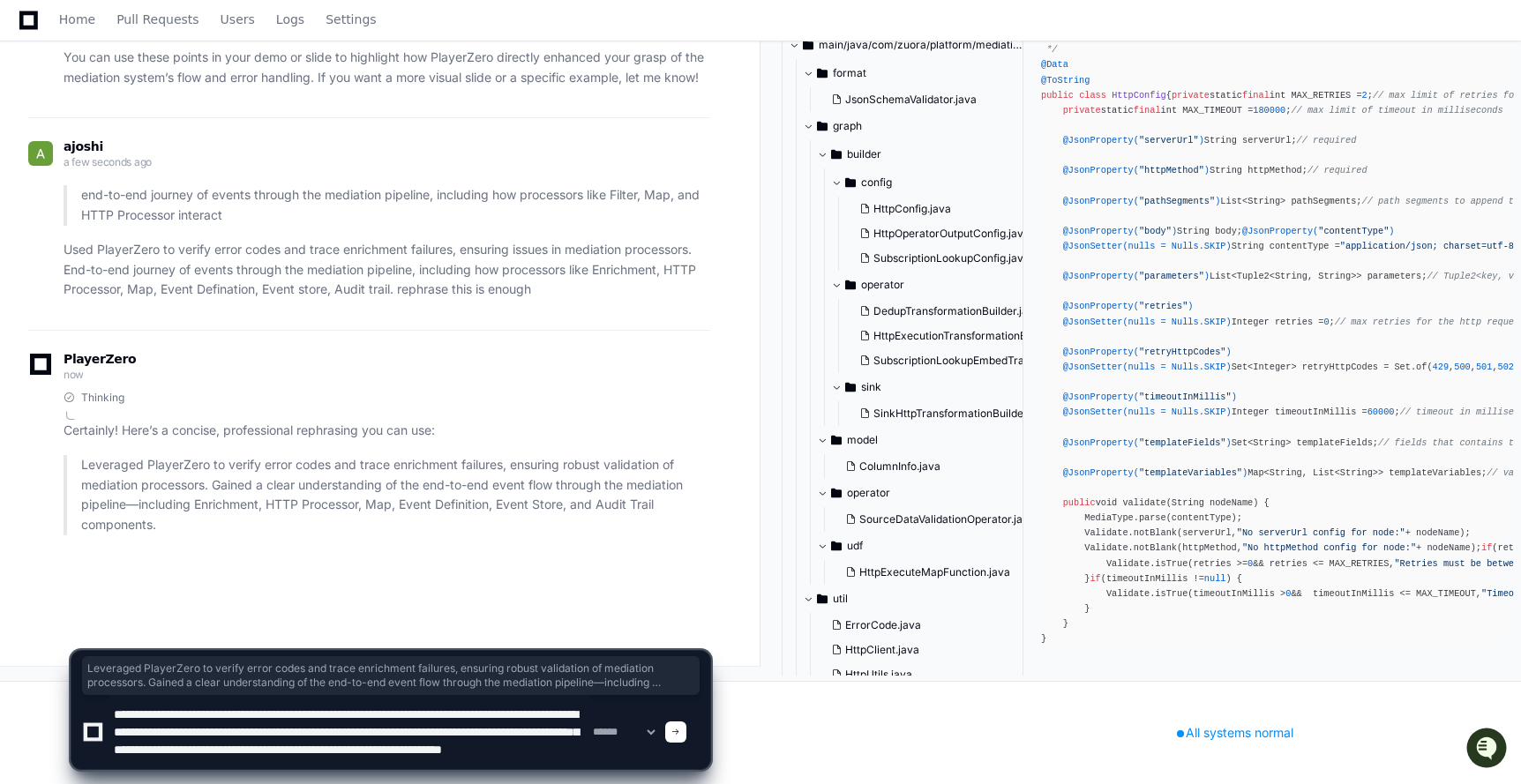
type textarea "**********"
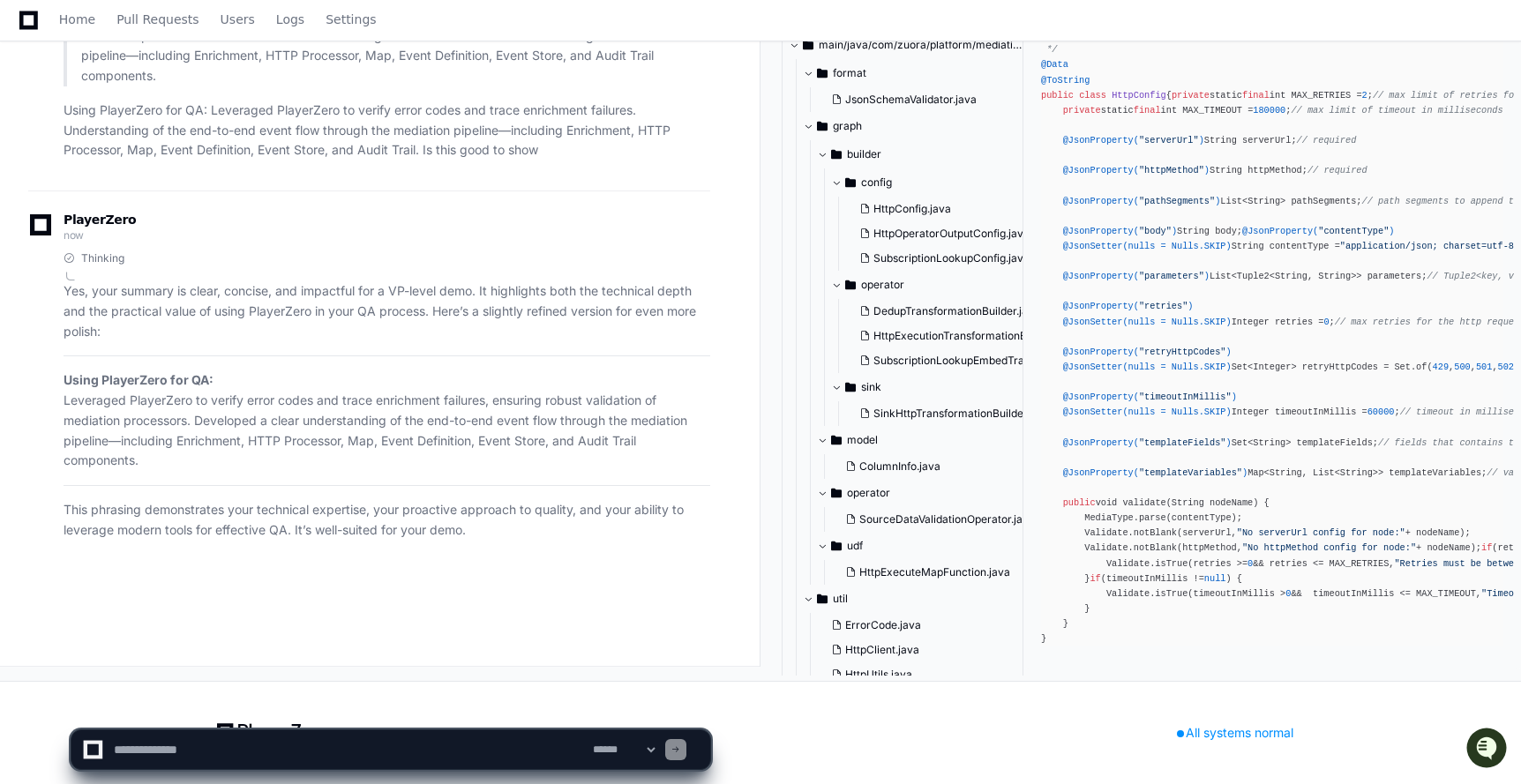
scroll to position [143304, 0]
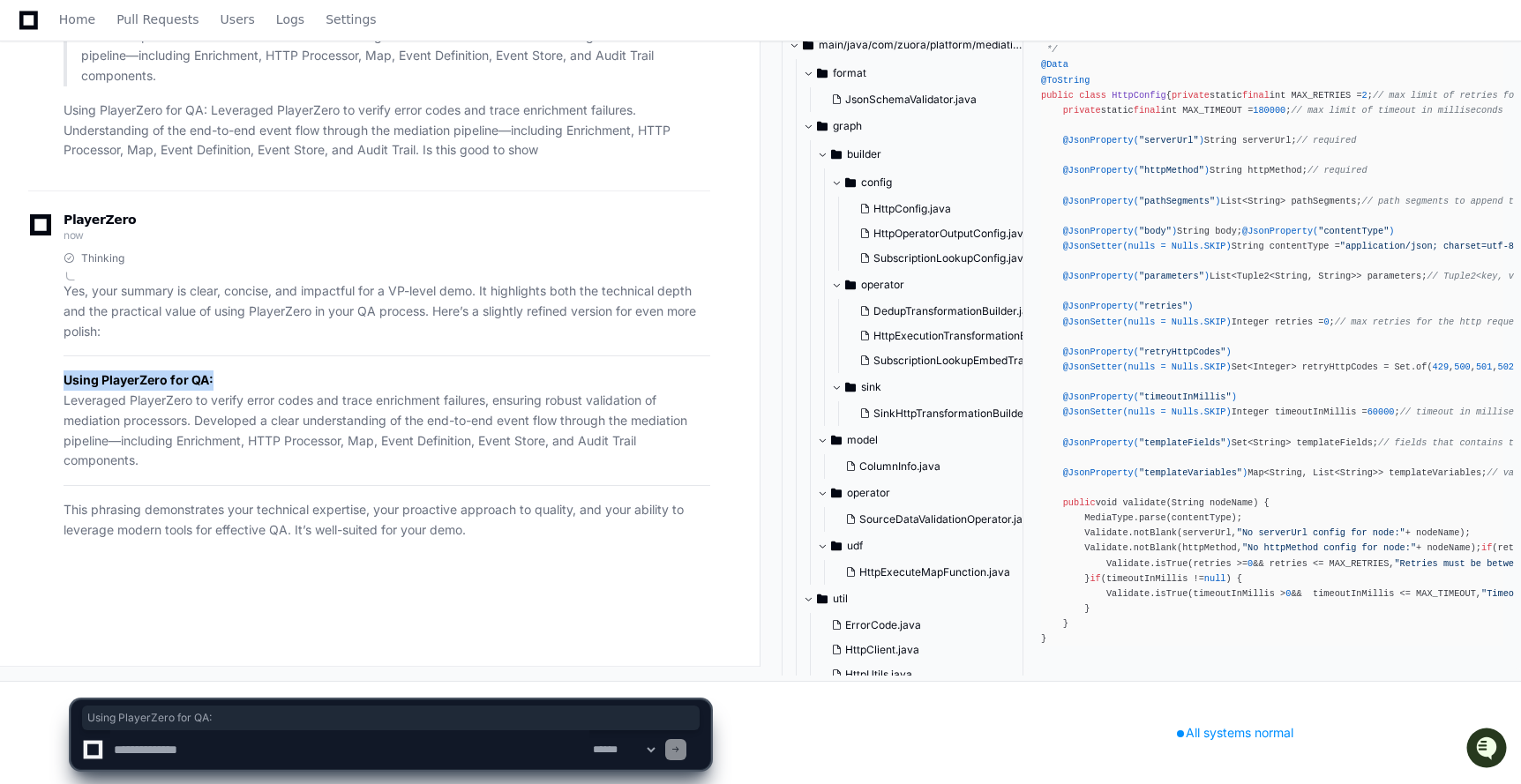
drag, startPoint x: 66, startPoint y: 424, endPoint x: 213, endPoint y: 424, distance: 147.0
click at [213, 424] on p "Using PlayerZero for QA: Leveraged PlayerZero to verify error codes and trace e…" at bounding box center [386, 420] width 646 height 100
copy strong "Using PlayerZero for QA:"
click at [108, 439] on p "Using PlayerZero for QA: Leveraged PlayerZero to verify error codes and trace e…" at bounding box center [386, 420] width 646 height 100
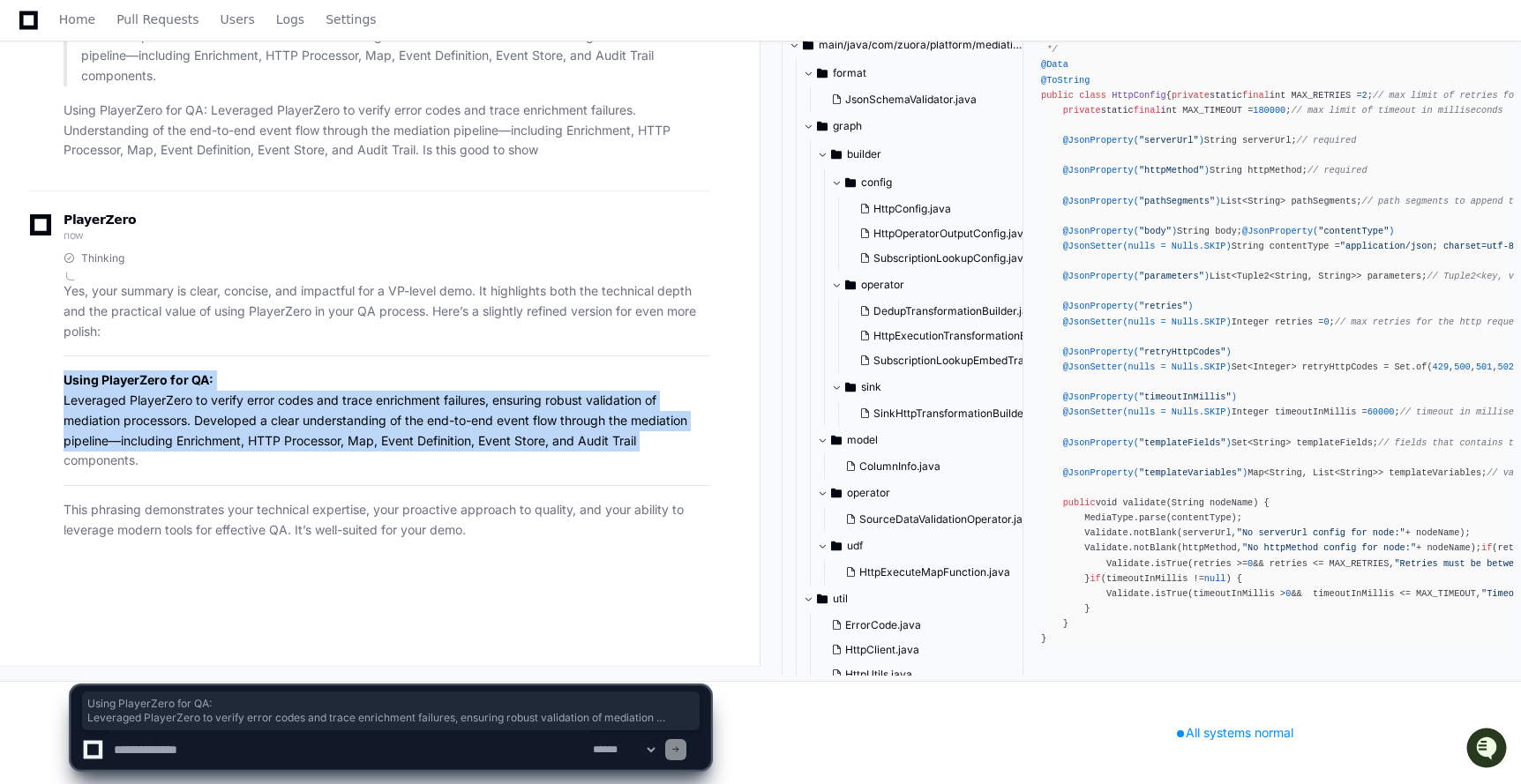
drag, startPoint x: 66, startPoint y: 420, endPoint x: 692, endPoint y: 486, distance: 629.5
click at [696, 470] on p "Using PlayerZero for QA: Leveraged PlayerZero to verify error codes and trace e…" at bounding box center [386, 420] width 646 height 100
copy p "Using PlayerZero for QA: Leveraged PlayerZero to verify error codes and trace e…"
